Goal: Transaction & Acquisition: Subscribe to service/newsletter

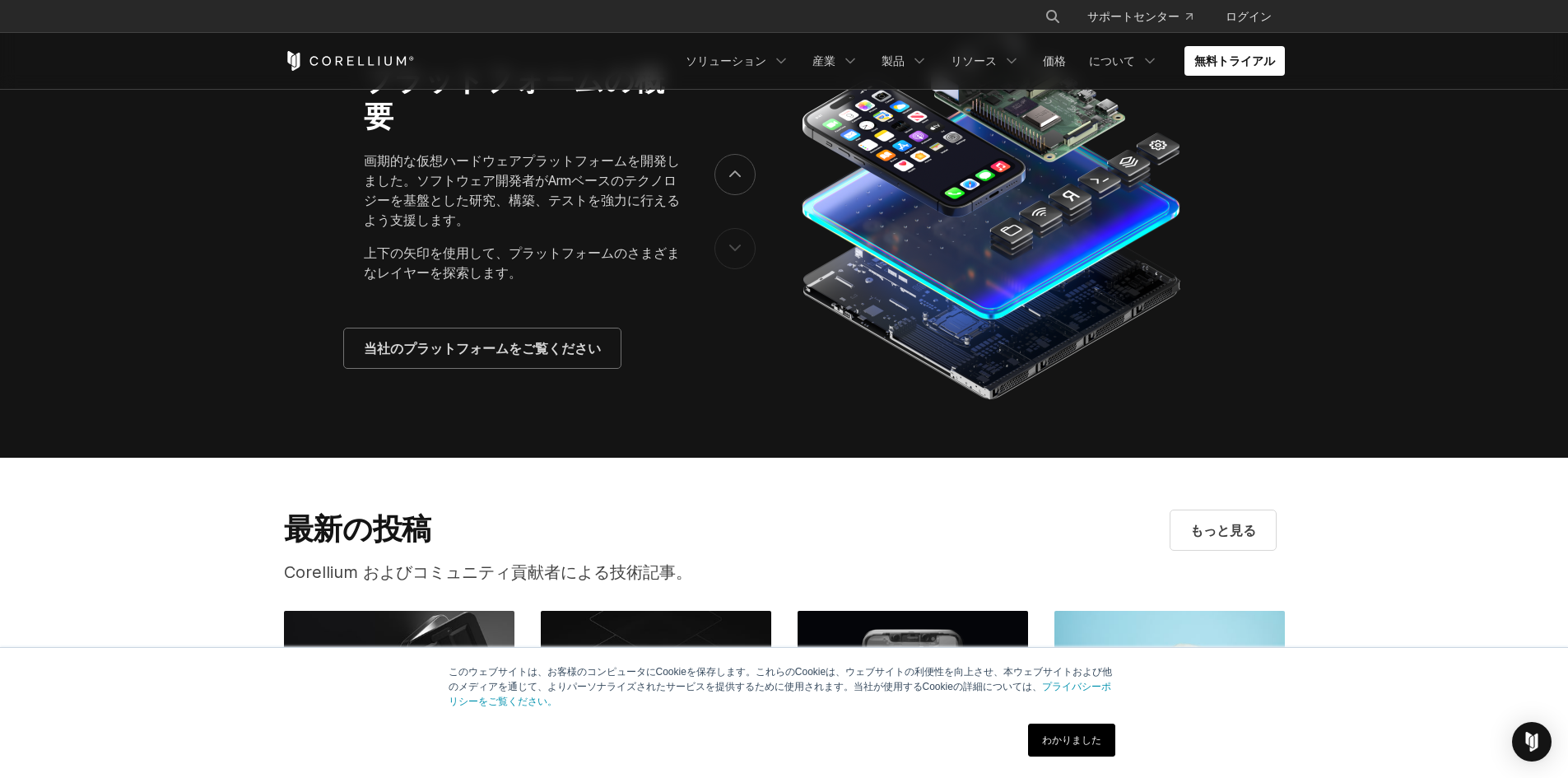
scroll to position [3024, 0]
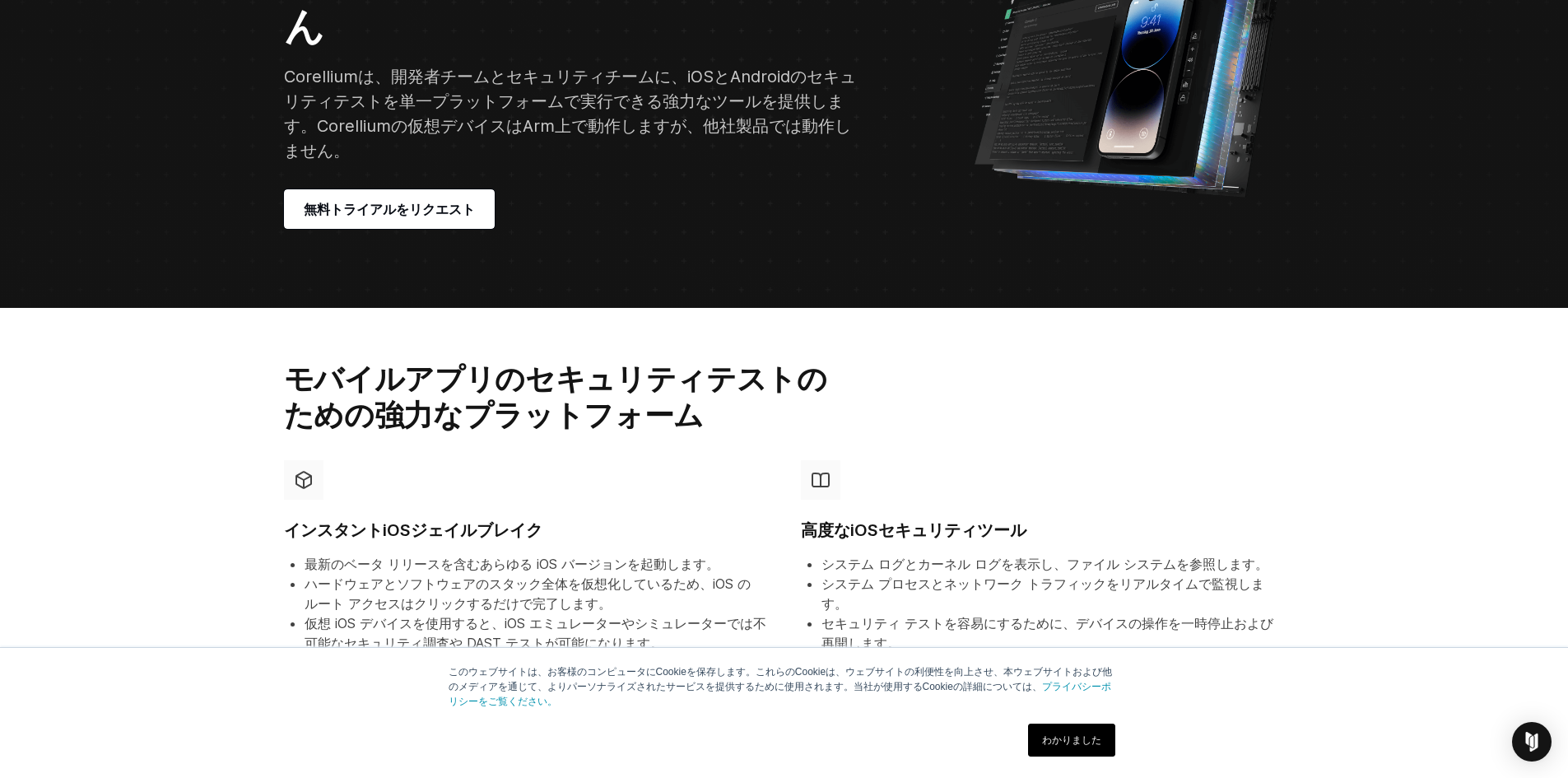
scroll to position [247, 0]
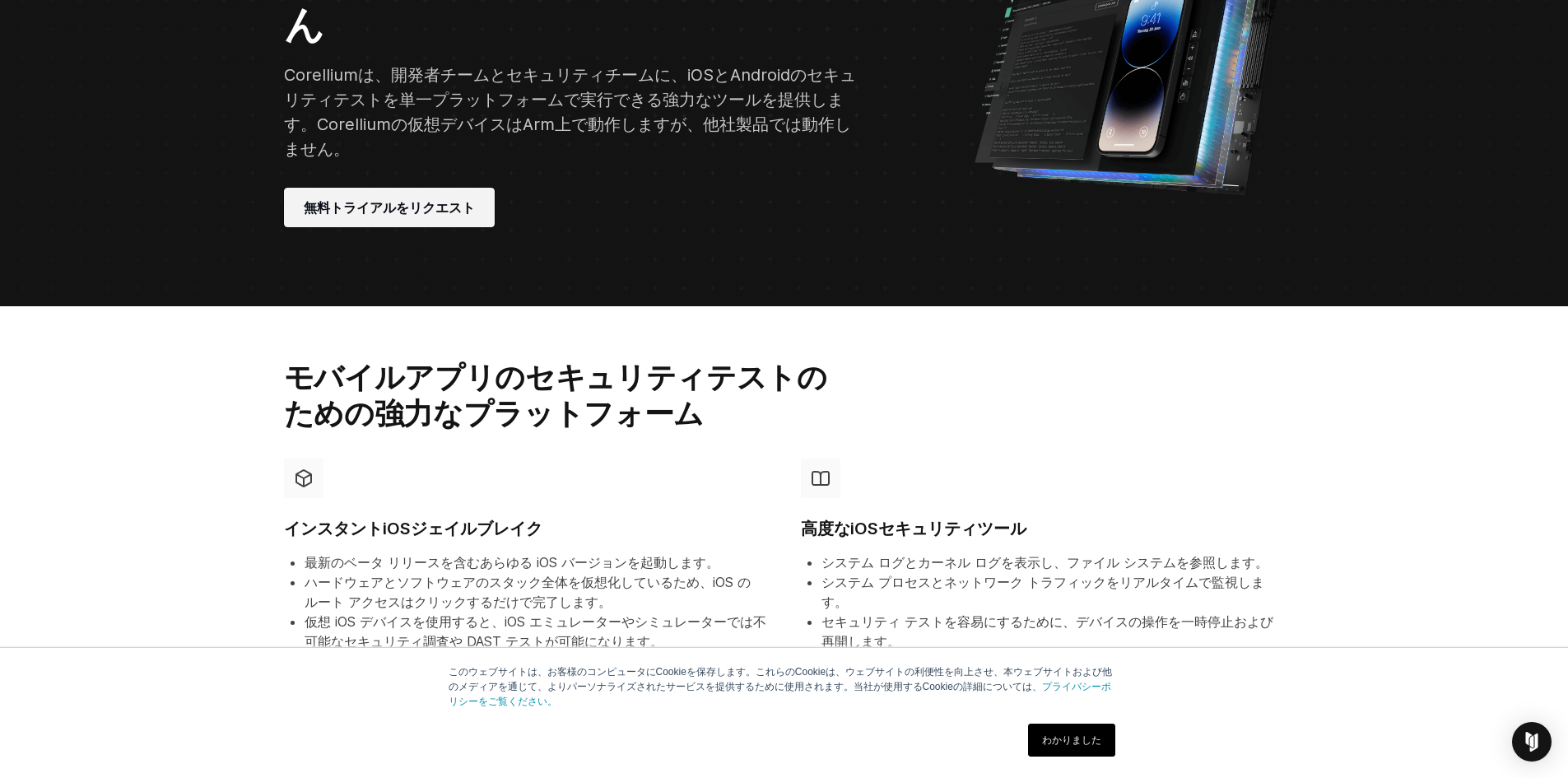
click at [410, 200] on font "無料トライアルをリクエスト" at bounding box center [389, 208] width 171 height 17
